Goal: Information Seeking & Learning: Understand process/instructions

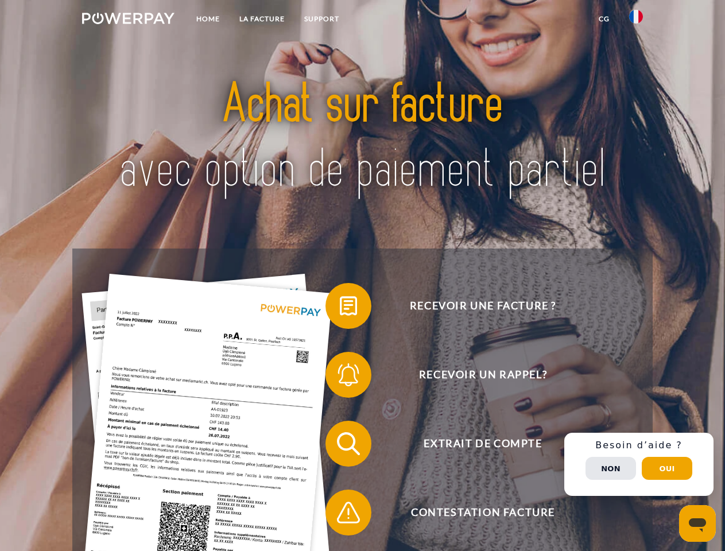
click at [128, 20] on img at bounding box center [128, 18] width 92 height 11
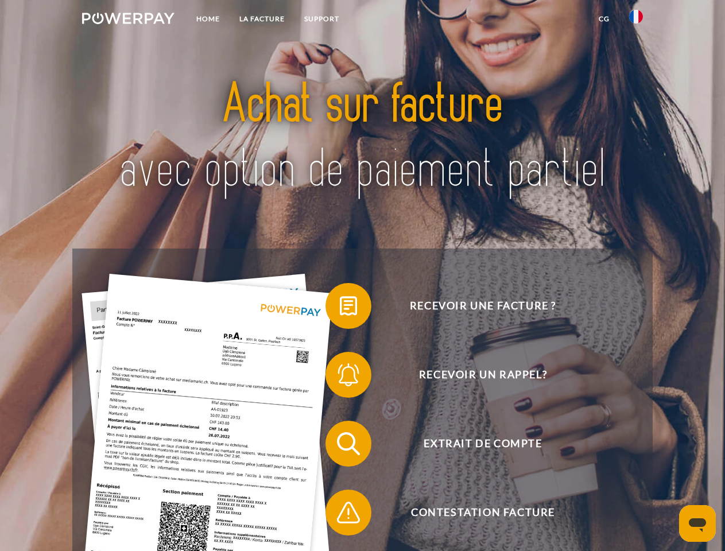
click at [636, 20] on img at bounding box center [637, 17] width 14 height 14
click at [604, 19] on link "CG" at bounding box center [604, 19] width 30 height 21
click at [340, 308] on span at bounding box center [331, 305] width 57 height 57
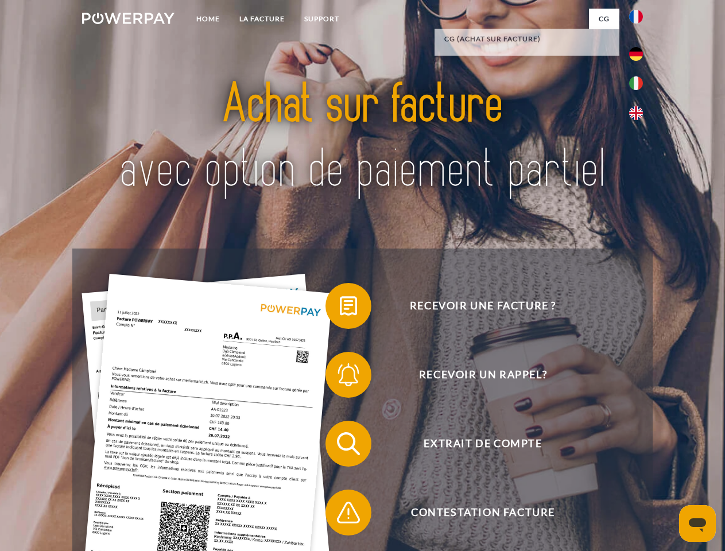
click at [340, 377] on span at bounding box center [331, 374] width 57 height 57
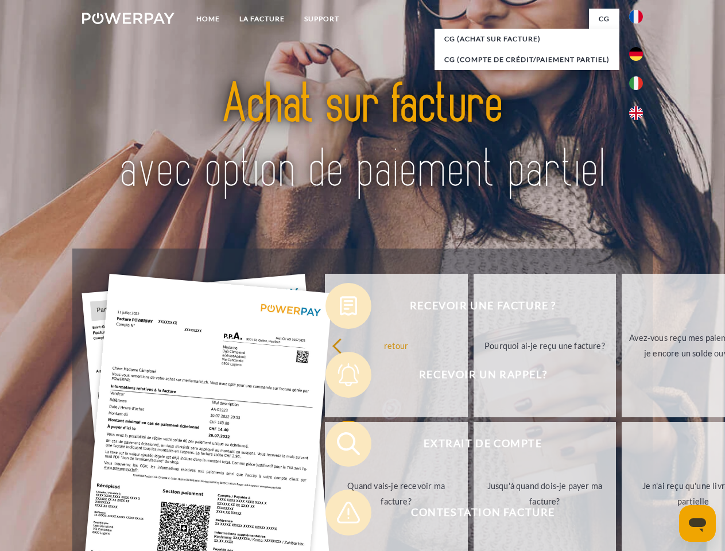
click at [474, 446] on link "Jusqu'à quand dois-je payer ma facture?" at bounding box center [545, 494] width 143 height 144
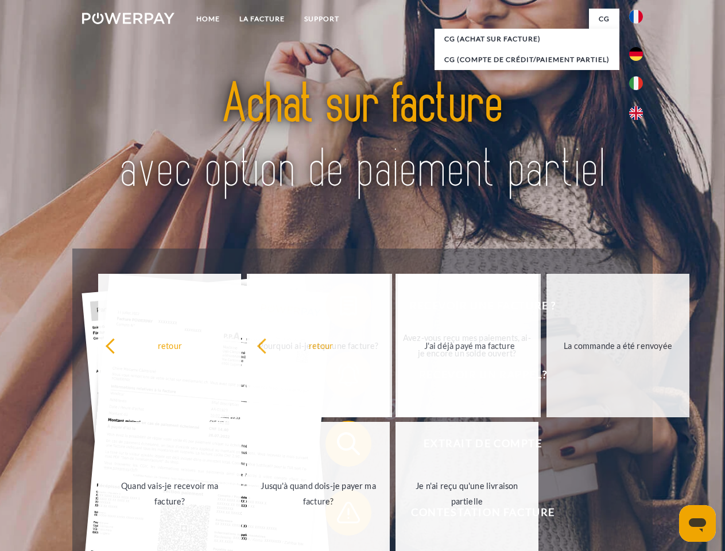
click at [340, 515] on span at bounding box center [331, 512] width 57 height 57
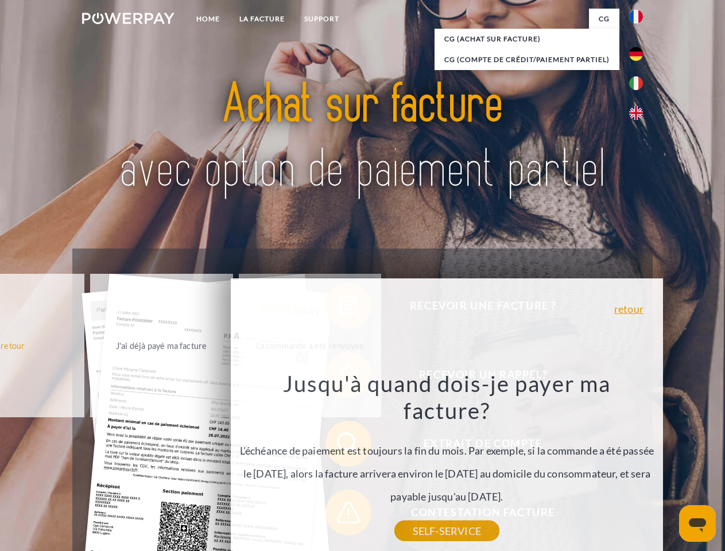
click at [639, 465] on div "Recevoir une facture ? Recevoir un rappel? Extrait de compte retour" at bounding box center [362, 479] width 580 height 460
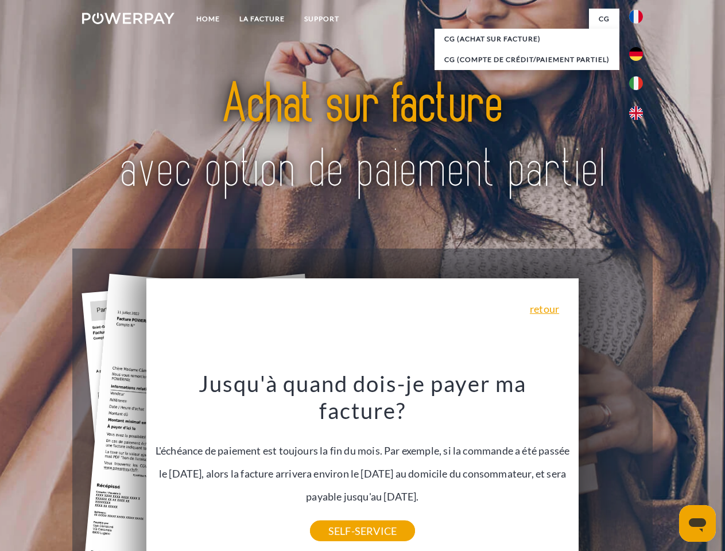
click at [611, 467] on span "Extrait de compte" at bounding box center [482, 444] width 281 height 46
click at [667, 469] on header "Home LA FACTURE Support" at bounding box center [362, 396] width 725 height 793
